Goal: Task Accomplishment & Management: Manage account settings

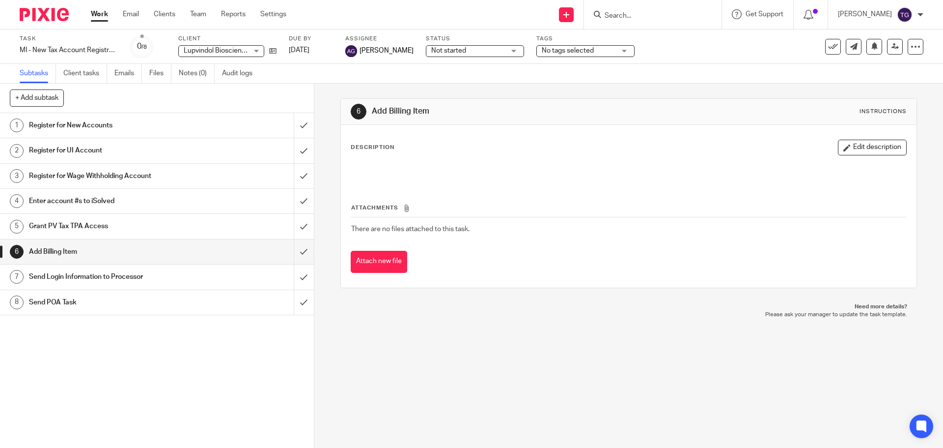
click at [38, 16] on img at bounding box center [44, 14] width 49 height 13
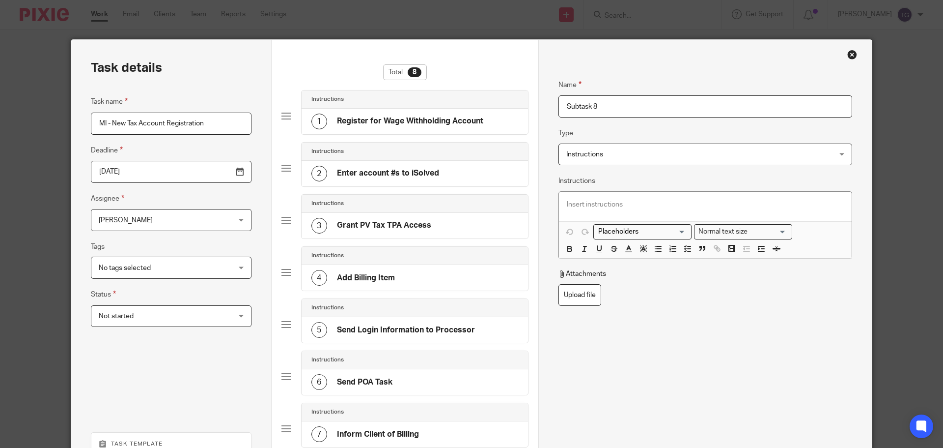
scroll to position [9, 0]
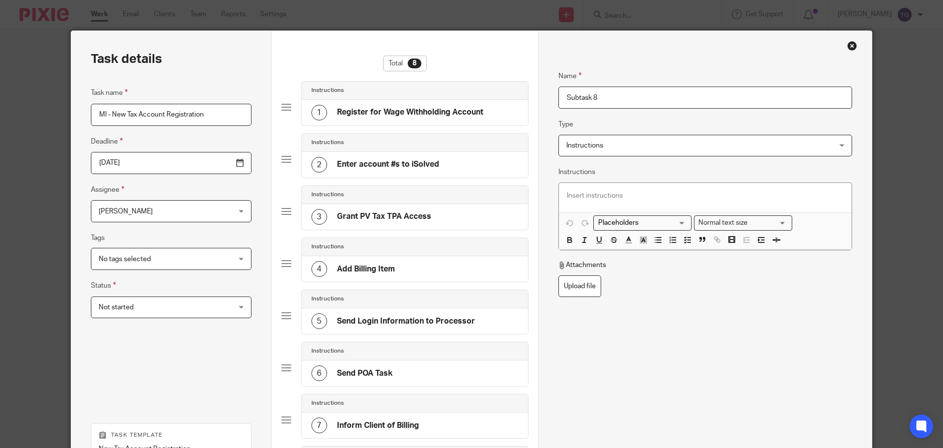
click at [860, 47] on div "Name Register for Wage Withholding Account Type Instructions Instructions Instr…" at bounding box center [705, 319] width 334 height 576
click at [849, 47] on div "Close this dialog window" at bounding box center [852, 46] width 10 height 10
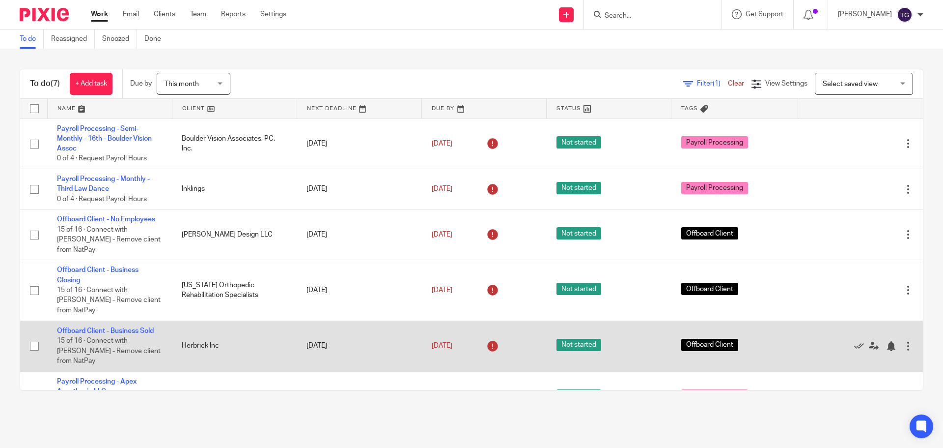
click at [903, 341] on div at bounding box center [908, 346] width 10 height 10
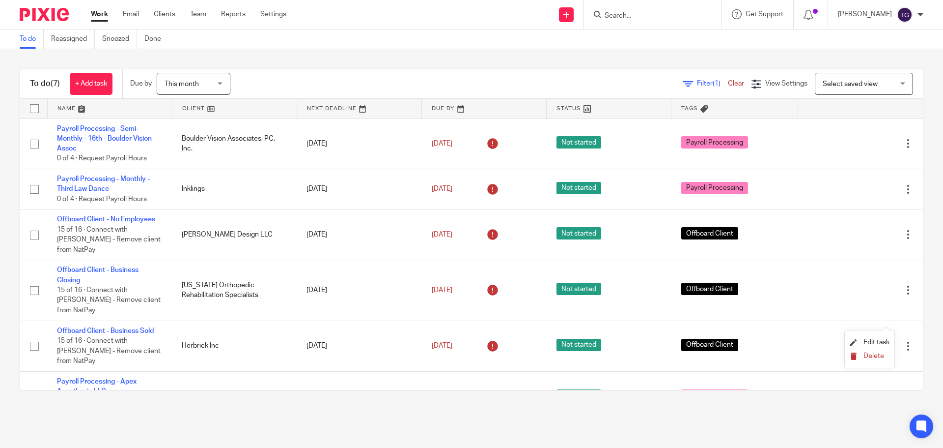
click at [874, 354] on span "Delete" at bounding box center [874, 355] width 21 height 7
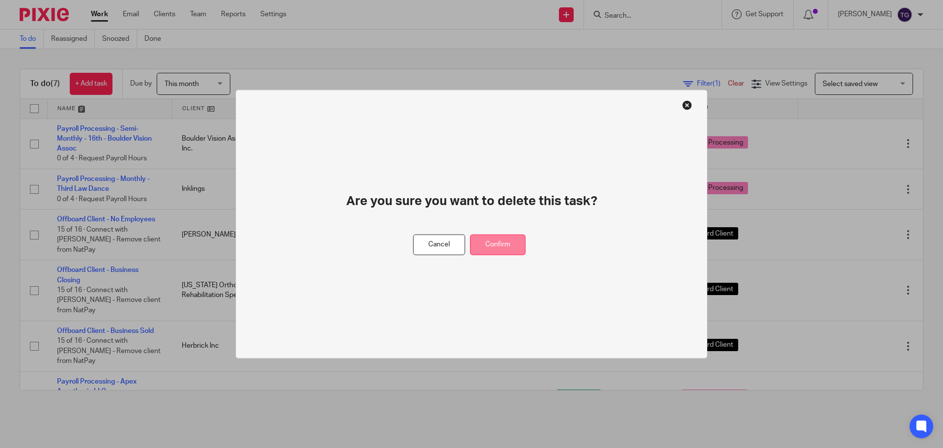
click at [505, 244] on button "Confirm" at bounding box center [498, 244] width 56 height 21
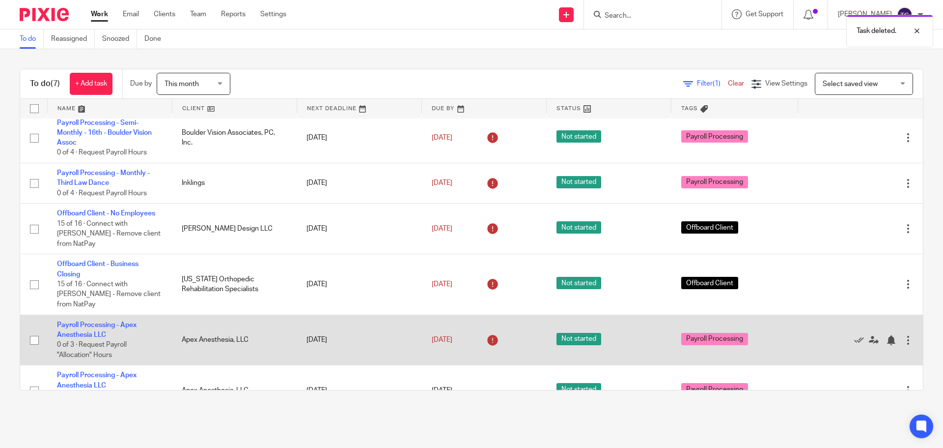
scroll to position [11, 0]
